Goal: Contribute content: Add original content to the website for others to see

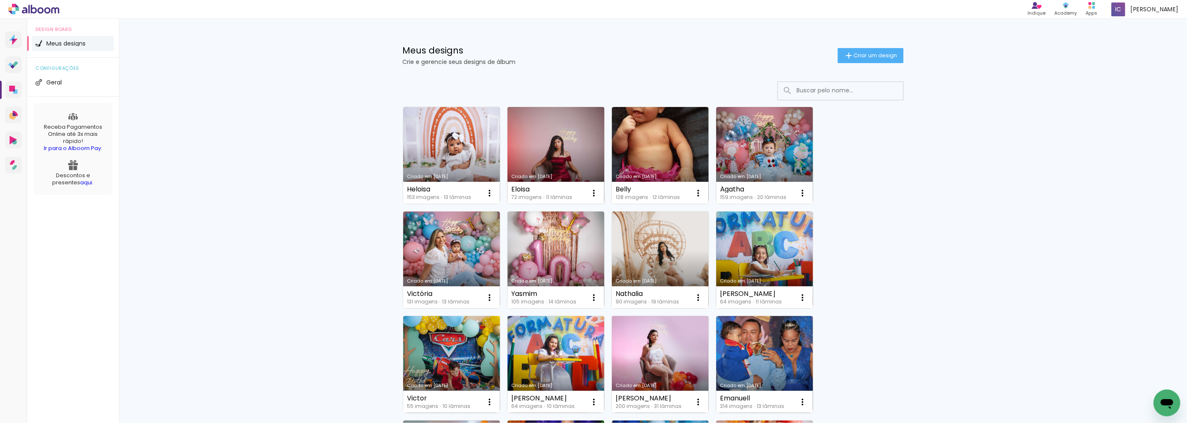
click at [552, 150] on link "Criado em [DATE]" at bounding box center [556, 155] width 97 height 97
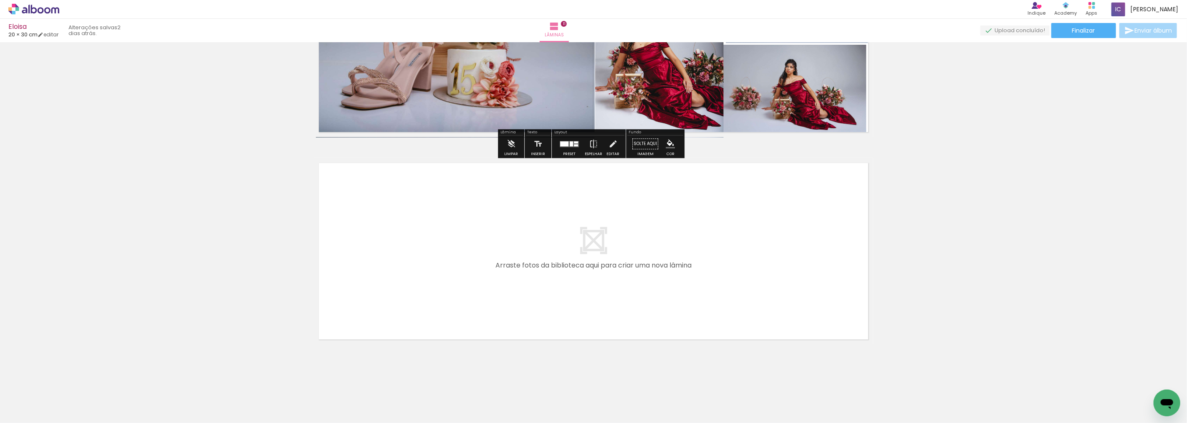
scroll to position [2189, 0]
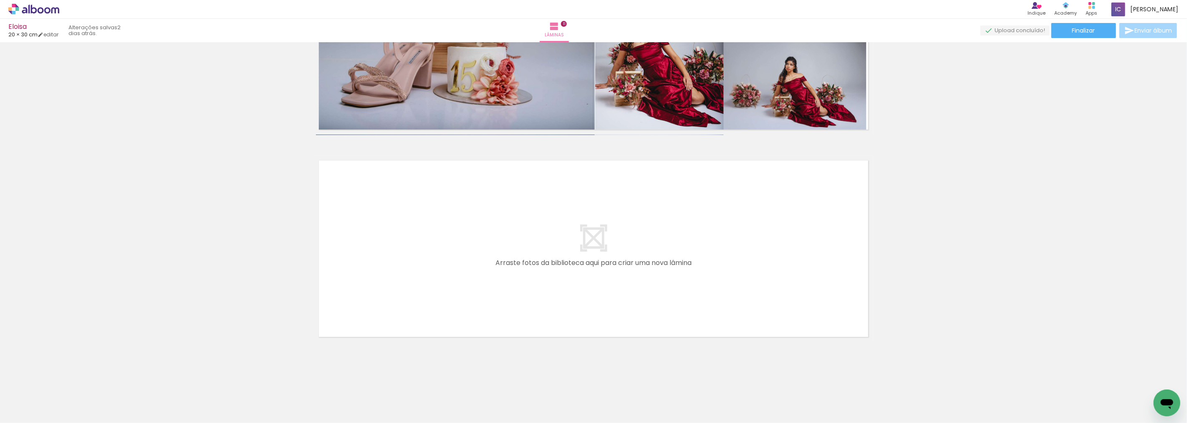
click at [0, 0] on quentale-layouter at bounding box center [0, 0] width 0 height 0
click at [0, 0] on paper-button "Adicionar Fotos" at bounding box center [0, 0] width 0 height 0
click at [0, 0] on input "file" at bounding box center [0, 0] width 0 height 0
